Goal: Task Accomplishment & Management: Manage account settings

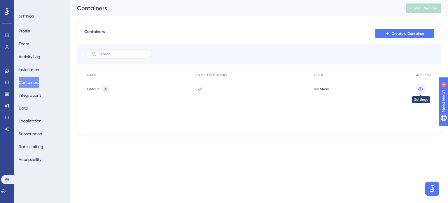
click at [421, 89] on icon at bounding box center [420, 89] width 6 height 6
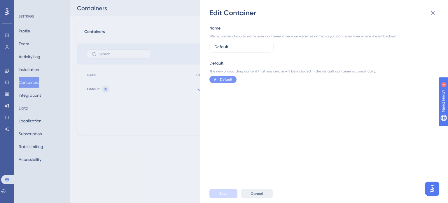
click at [262, 193] on button "Cancel" at bounding box center [257, 193] width 32 height 9
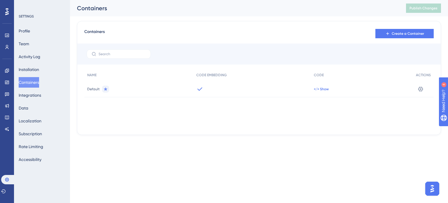
click at [322, 89] on span "</> Show" at bounding box center [321, 89] width 15 height 5
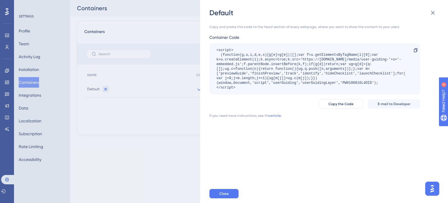
drag, startPoint x: 337, startPoint y: 89, endPoint x: 219, endPoint y: 93, distance: 118.1
click at [219, 93] on div "<script> (function(g,u,i,d,e,s){g[e]=g[e]||[];var f=u.getElementsByTagName(i)[0…" at bounding box center [314, 68] width 211 height 51
drag, startPoint x: 243, startPoint y: 89, endPoint x: 206, endPoint y: 50, distance: 54.0
click at [206, 50] on div "Default Copy and paste this code to the head section of every webpage, where yo…" at bounding box center [324, 101] width 248 height 203
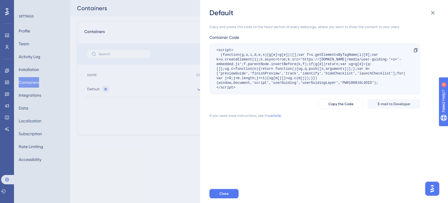
copy div "<script> (function(g,u,i,d,e,s){g[e]=g[e]||[];var f=u.getElementsByTagName(i)[0…"
click at [343, 150] on div "Copy and paste this code to the head section of every webpage, where you want t…" at bounding box center [326, 100] width 235 height 166
click at [37, 122] on div "Default Copy and paste this code to the head section of every webpage, where yo…" at bounding box center [224, 101] width 448 height 203
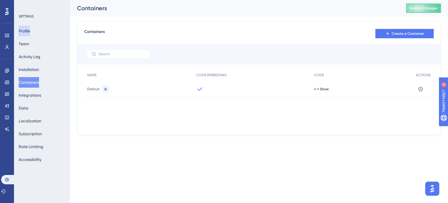
click at [24, 30] on button "Profile" at bounding box center [24, 31] width 11 height 10
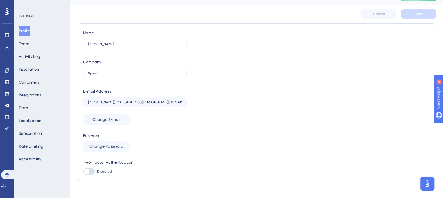
scroll to position [18, 0]
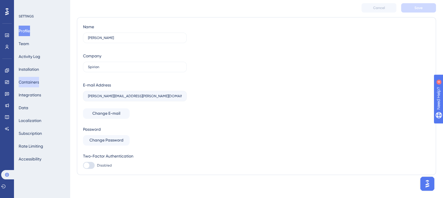
click at [35, 81] on button "Containers" at bounding box center [29, 82] width 20 height 10
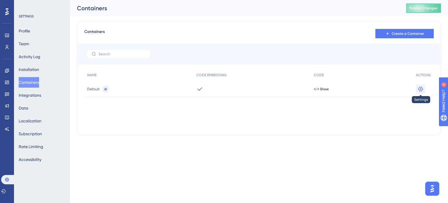
click at [420, 87] on icon at bounding box center [420, 89] width 6 height 6
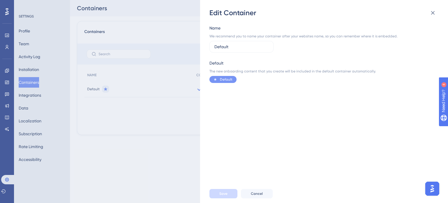
click at [182, 133] on div "Edit Container Name We recommend you to name your container after your websites…" at bounding box center [224, 101] width 448 height 203
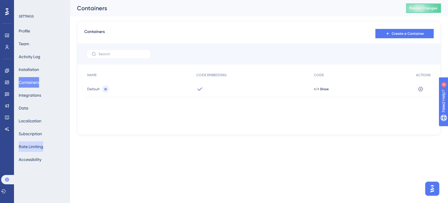
click at [41, 143] on button "Rate Limiting" at bounding box center [31, 146] width 24 height 10
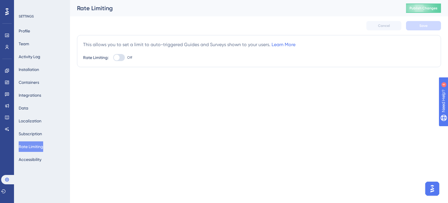
click at [127, 58] on span "Off" at bounding box center [129, 57] width 5 height 5
click at [113, 58] on input "Off" at bounding box center [113, 57] width 0 height 0
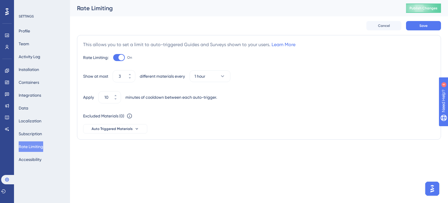
click at [127, 58] on span "On" at bounding box center [129, 57] width 5 height 5
click at [113, 58] on input "On" at bounding box center [113, 57] width 0 height 0
checkbox input "false"
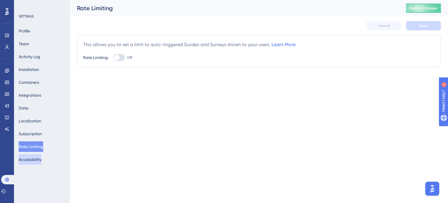
click at [26, 164] on button "Accessibility" at bounding box center [30, 159] width 23 height 10
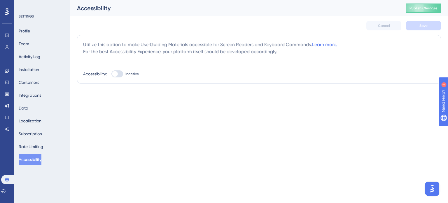
click at [143, 78] on div "Utilize this option to make UserGuiding Materials accessible for Screen Readers…" at bounding box center [259, 59] width 364 height 48
click at [131, 78] on div "Utilize this option to make UserGuiding Materials accessible for Screen Readers…" at bounding box center [259, 59] width 364 height 48
click at [132, 74] on span "Inactive" at bounding box center [131, 73] width 13 height 5
click at [111, 74] on input "Inactive" at bounding box center [111, 74] width 0 height 0
click at [119, 75] on div at bounding box center [120, 74] width 6 height 6
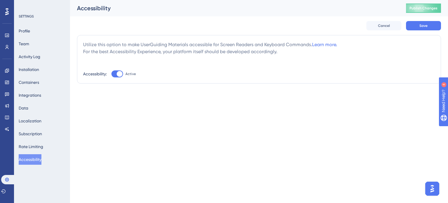
click at [111, 74] on input "Active" at bounding box center [111, 74] width 0 height 0
checkbox input "false"
click at [39, 146] on button "Rate Limiting" at bounding box center [31, 146] width 24 height 10
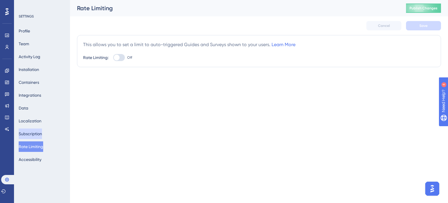
click at [39, 132] on button "Subscription" at bounding box center [30, 133] width 23 height 10
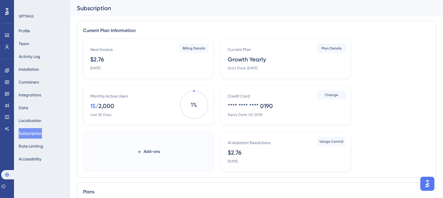
click at [33, 114] on div "Profile Team Activity Log Installation Containers Integrations Data Localizatio…" at bounding box center [42, 95] width 47 height 139
click at [31, 120] on button "Localization" at bounding box center [30, 120] width 23 height 10
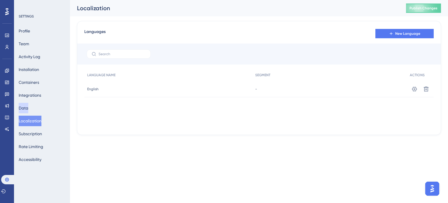
click at [28, 108] on button "Data" at bounding box center [24, 108] width 10 height 10
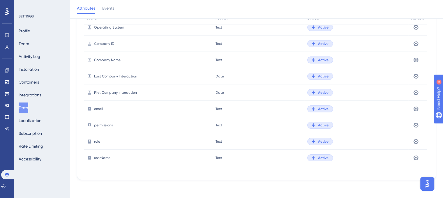
scroll to position [47, 0]
click at [40, 94] on button "Integrations" at bounding box center [30, 95] width 22 height 10
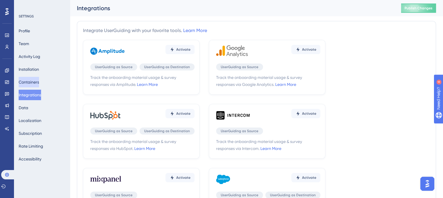
click at [38, 82] on button "Containers" at bounding box center [29, 82] width 20 height 10
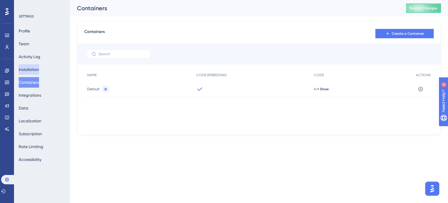
click at [39, 68] on button "Installation" at bounding box center [29, 69] width 20 height 10
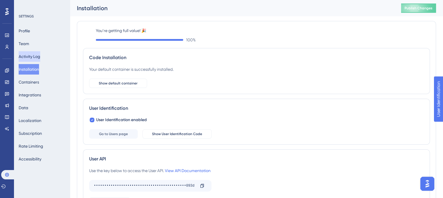
click at [40, 58] on button "Activity Log" at bounding box center [30, 56] width 22 height 10
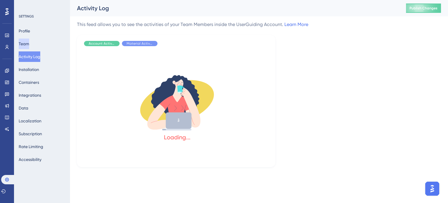
click at [22, 39] on button "Team" at bounding box center [24, 43] width 10 height 10
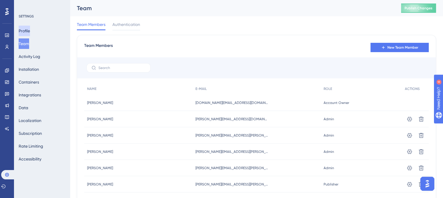
click at [26, 29] on button "Profile" at bounding box center [24, 31] width 11 height 10
